Goal: Information Seeking & Learning: Learn about a topic

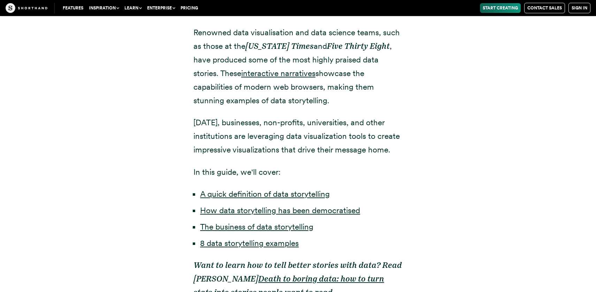
scroll to position [428, 0]
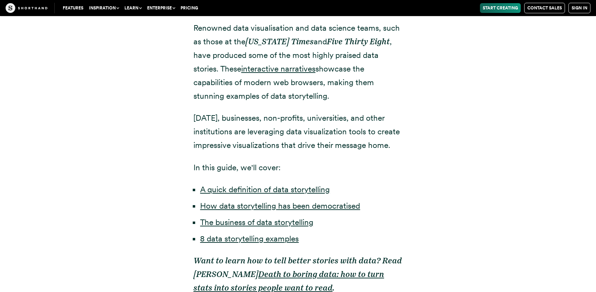
click at [182, 89] on div "Over the last five years, we’ve seen an explosion in excellent data storytellin…" at bounding box center [298, 90] width 237 height 453
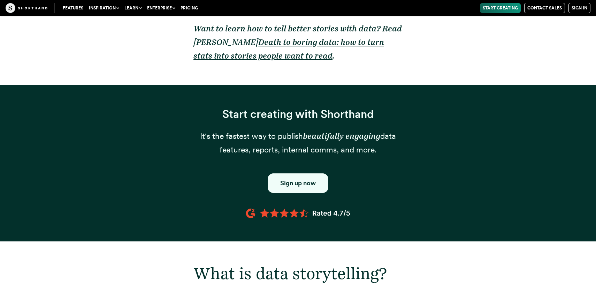
scroll to position [658, 0]
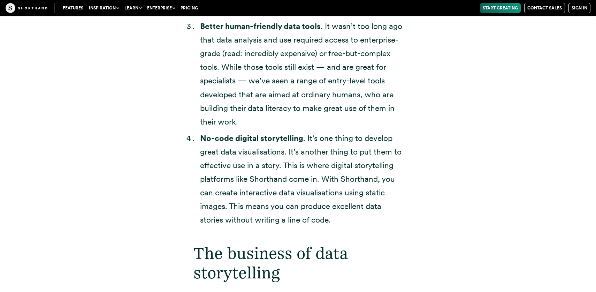
scroll to position [1692, 0]
click at [198, 170] on ol "More data . 'Big data' has become a cliché, but it’s also undeniable: we are pr…" at bounding box center [297, 25] width 209 height 404
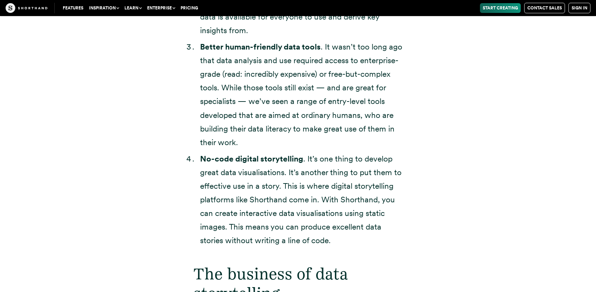
scroll to position [1644, 0]
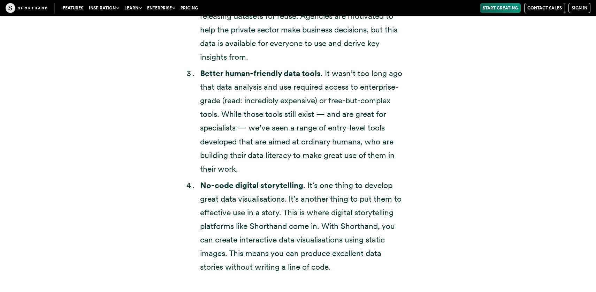
click at [198, 170] on ol "More data . 'Big data' has become a cliché, but it’s also undeniable: we are pr…" at bounding box center [297, 72] width 209 height 404
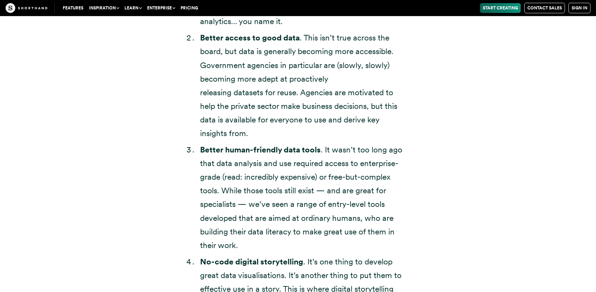
scroll to position [1567, 0]
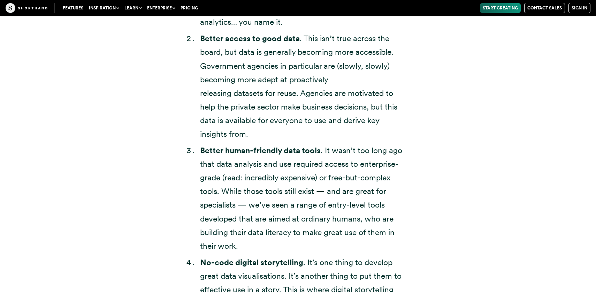
click at [145, 109] on div "The democratisation of data storytelling Here’s the problem, though: few (if an…" at bounding box center [298, 24] width 474 height 669
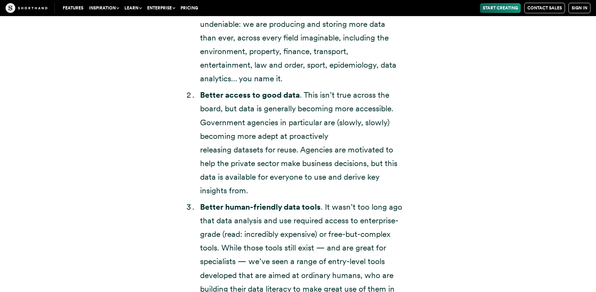
scroll to position [1512, 0]
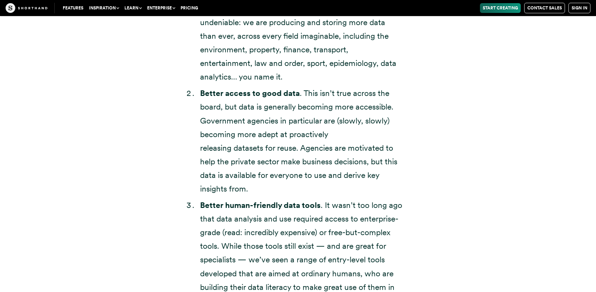
click at [121, 200] on div "The democratisation of data storytelling Here’s the problem, though: few (if an…" at bounding box center [298, 79] width 474 height 669
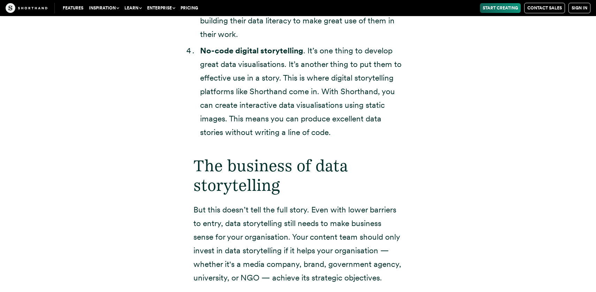
scroll to position [1797, 0]
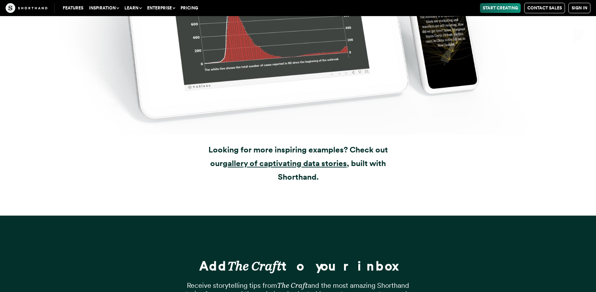
scroll to position [8985, 0]
